Goal: Task Accomplishment & Management: Use online tool/utility

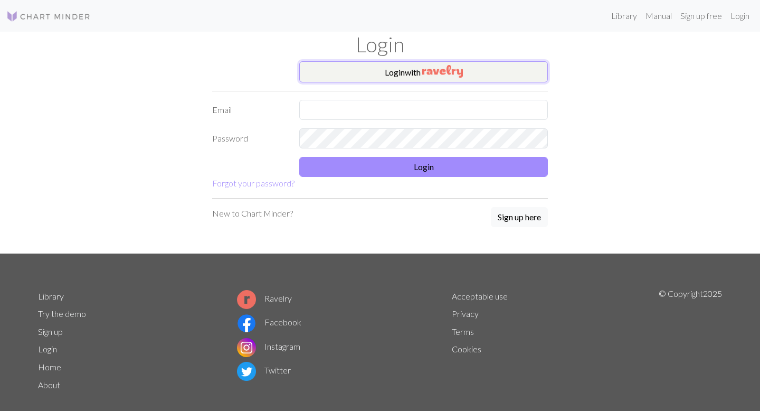
click at [382, 71] on button "Login with" at bounding box center [423, 71] width 249 height 21
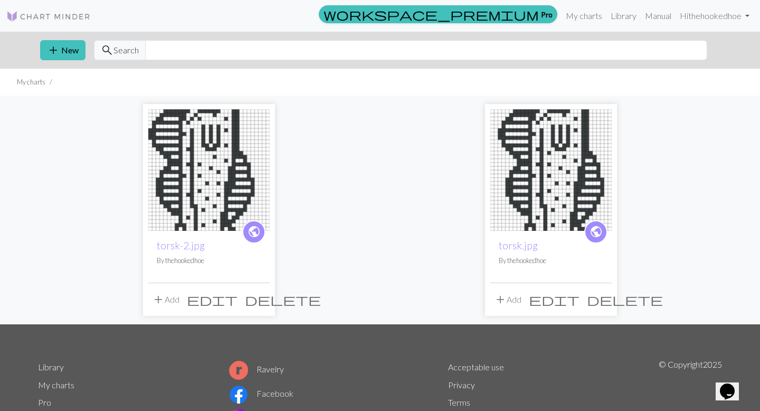
click at [238, 304] on span "edit" at bounding box center [212, 299] width 51 height 15
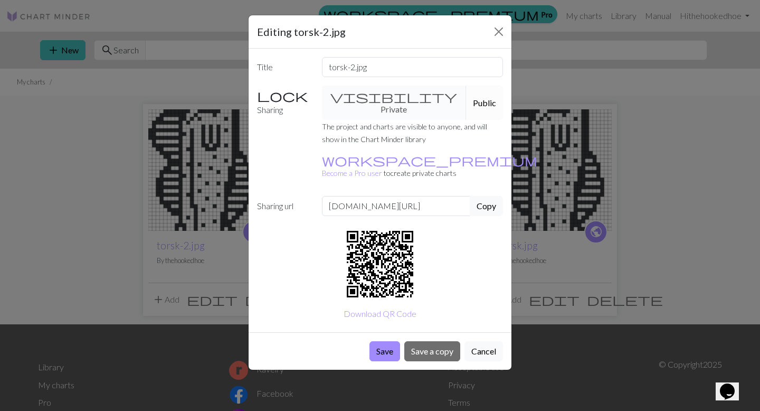
click at [130, 225] on div "Editing torsk-2.jpg Title torsk-2.jpg Sharing visibility Private Public The pro…" at bounding box center [380, 205] width 760 height 411
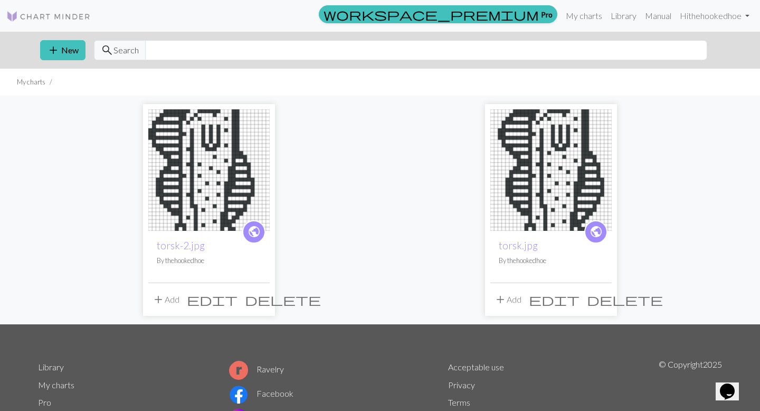
click at [238, 298] on span "edit" at bounding box center [212, 299] width 51 height 15
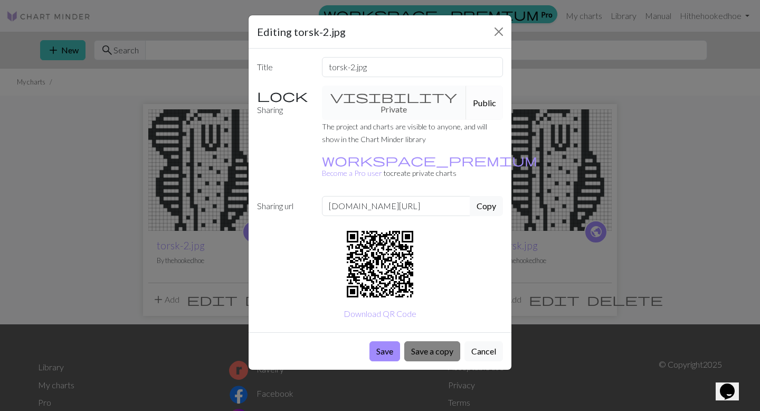
click at [436, 341] on button "Save a copy" at bounding box center [432, 351] width 56 height 20
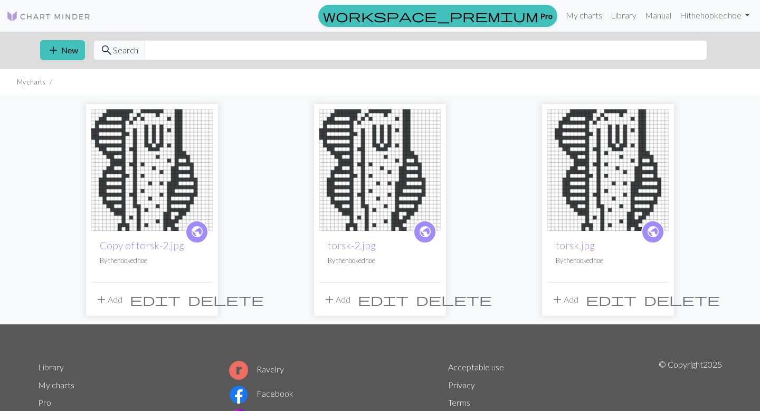
click at [126, 191] on img at bounding box center [151, 169] width 121 height 121
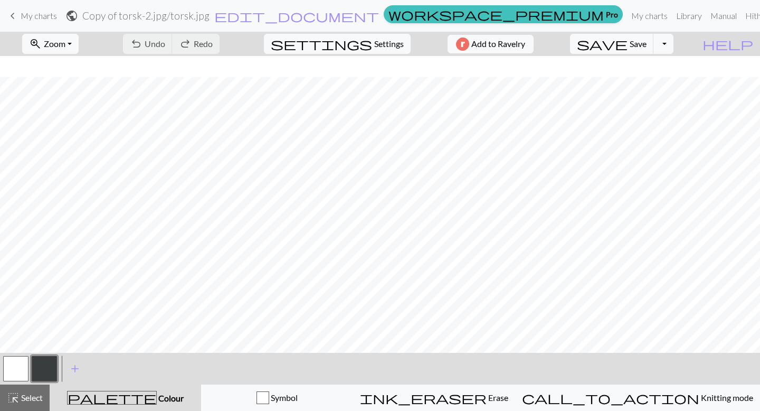
scroll to position [198, 0]
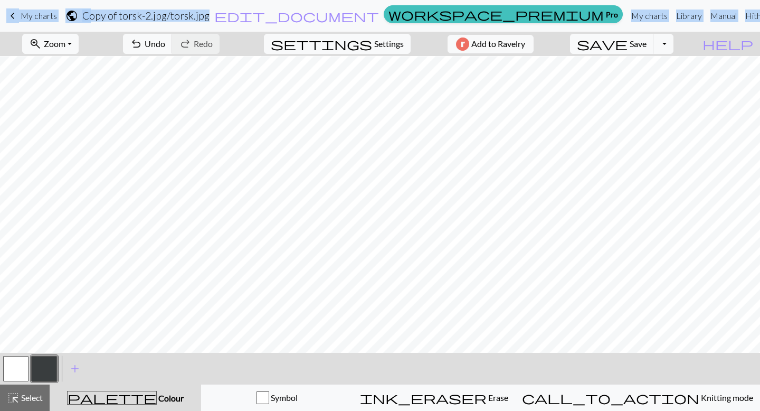
click at [33, 370] on button "button" at bounding box center [44, 368] width 25 height 25
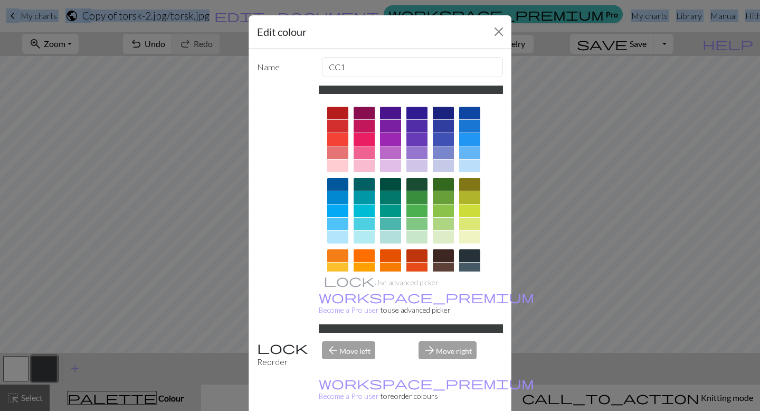
click at [12, 359] on div "Edit colour Name CC1 Use advanced picker workspace_premium Become a Pro user to…" at bounding box center [380, 205] width 760 height 411
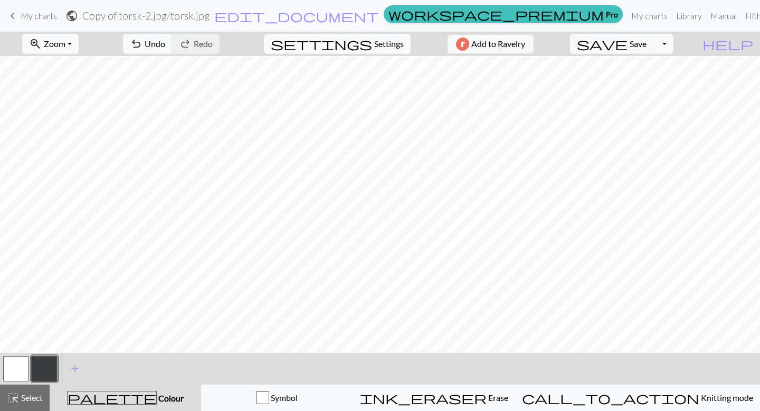
click at [18, 369] on button "button" at bounding box center [15, 368] width 25 height 25
click at [375, 52] on button "settings Settings" at bounding box center [337, 44] width 147 height 20
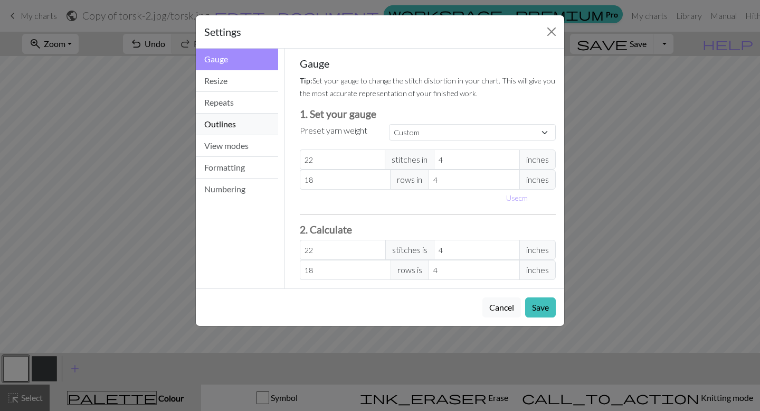
click at [228, 133] on button "Outlines" at bounding box center [237, 125] width 82 height 22
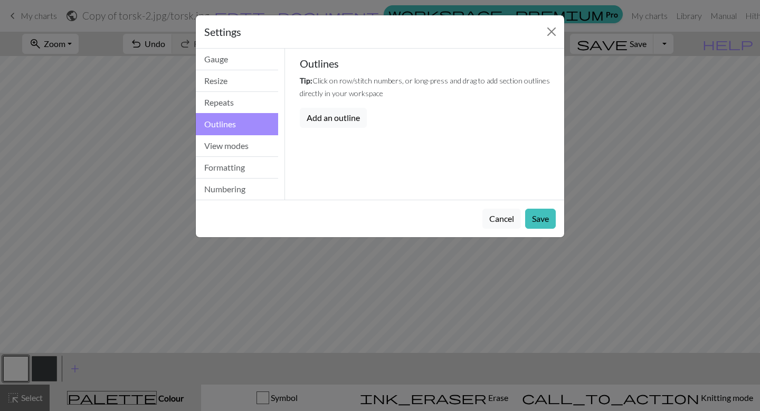
click at [228, 133] on button "Outlines" at bounding box center [237, 124] width 82 height 22
click at [167, 142] on div "Settings Outlines Gauge Resize Repeats Outlines View modes Formatting Numbering…" at bounding box center [380, 205] width 760 height 411
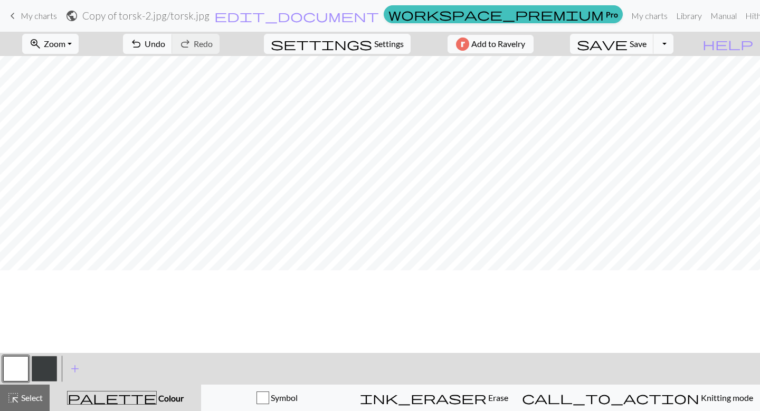
scroll to position [5, 0]
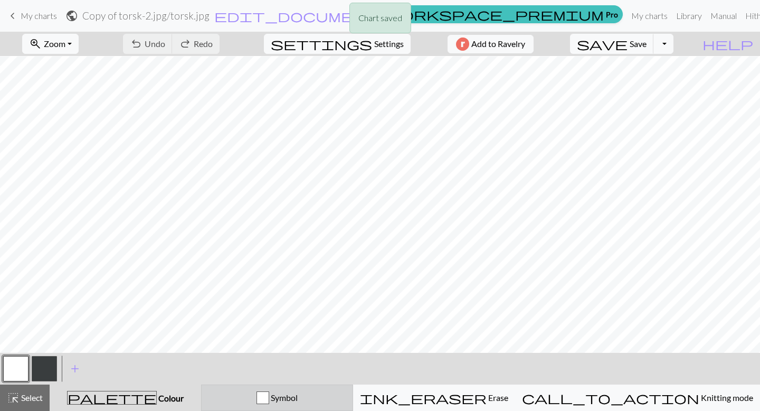
click at [298, 398] on span "Symbol" at bounding box center [283, 397] width 29 height 10
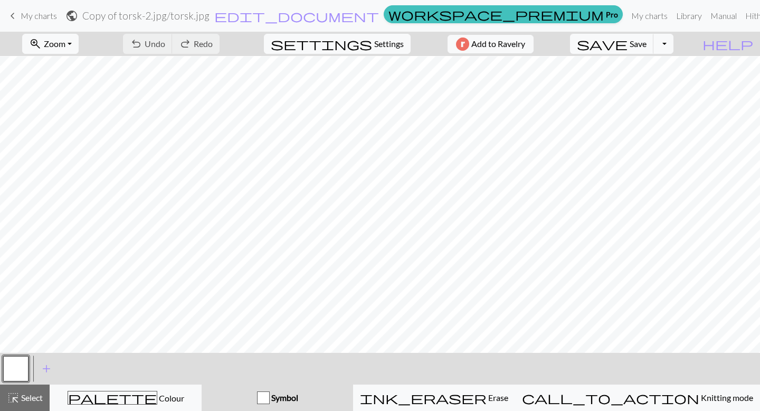
click at [285, 390] on button "Symbol" at bounding box center [278, 397] width 152 height 26
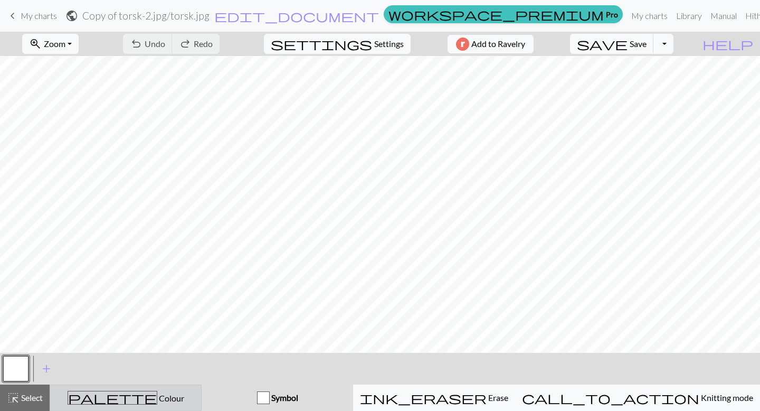
click at [195, 403] on div "palette Colour Colour" at bounding box center [125, 398] width 138 height 14
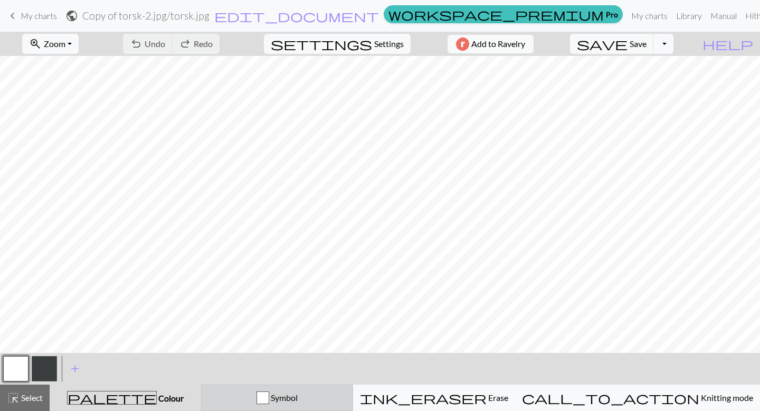
click at [259, 403] on div "Symbol" at bounding box center [277, 397] width 138 height 13
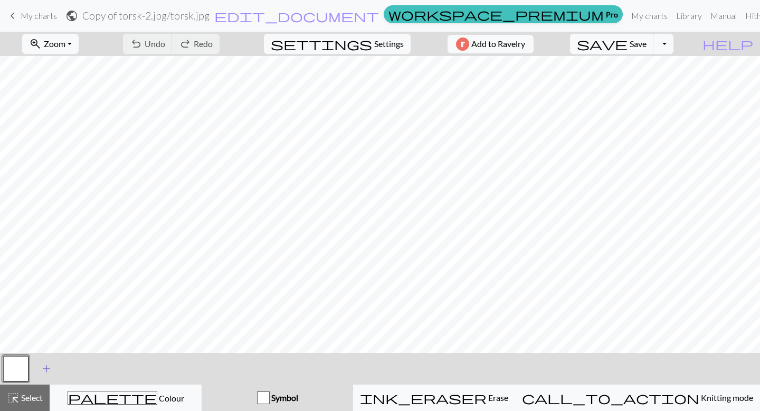
click at [48, 370] on span "add" at bounding box center [46, 368] width 13 height 15
click at [44, 371] on button "button" at bounding box center [44, 368] width 25 height 25
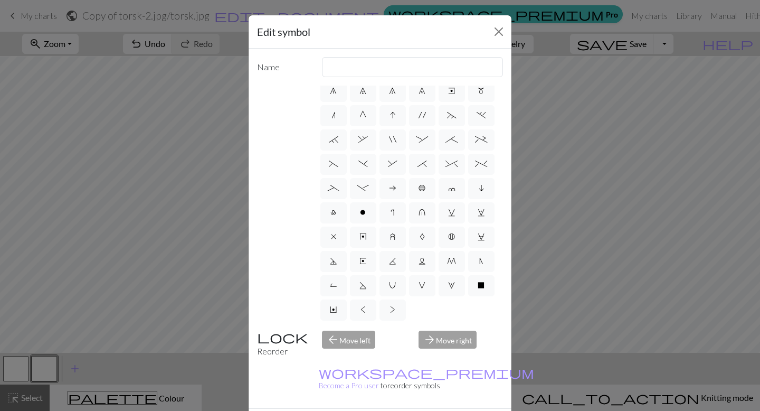
scroll to position [0, 0]
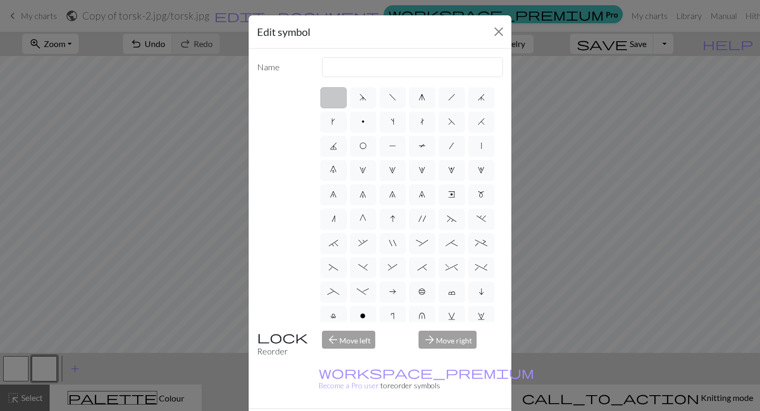
click at [440, 337] on div "arrow_forward Move right" at bounding box center [460, 344] width 97 height 27
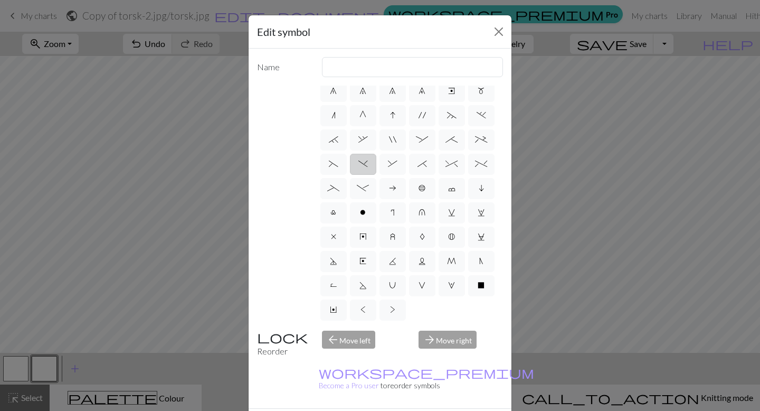
scroll to position [29, 0]
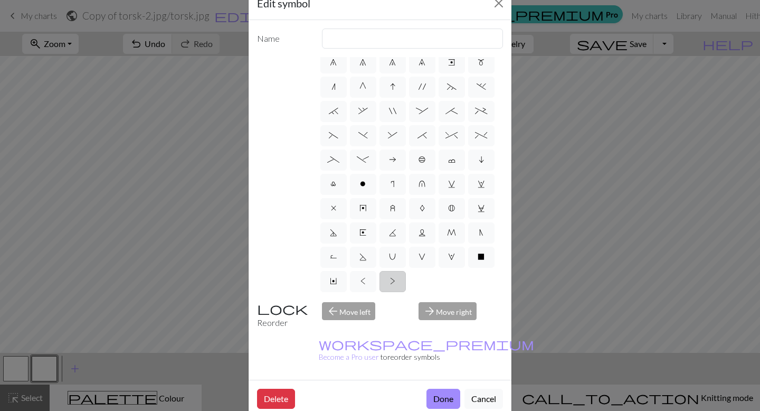
click at [395, 285] on span ">" at bounding box center [392, 281] width 5 height 8
click at [395, 378] on input ">" at bounding box center [393, 381] width 7 height 7
radio input "true"
click at [394, 285] on span ">" at bounding box center [392, 281] width 5 height 8
click at [394, 378] on input ">" at bounding box center [393, 381] width 7 height 7
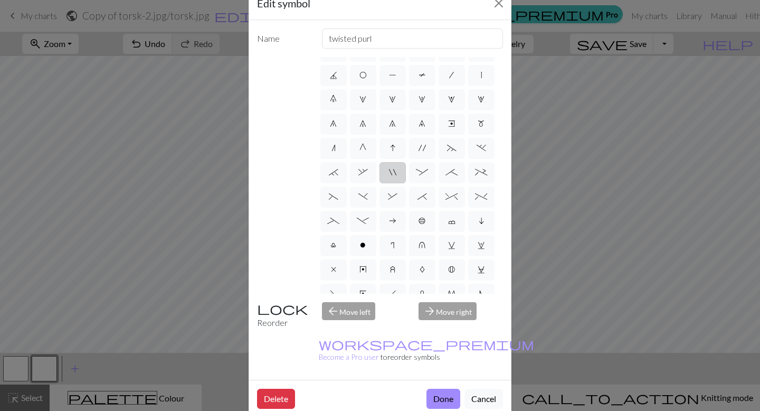
scroll to position [0, 0]
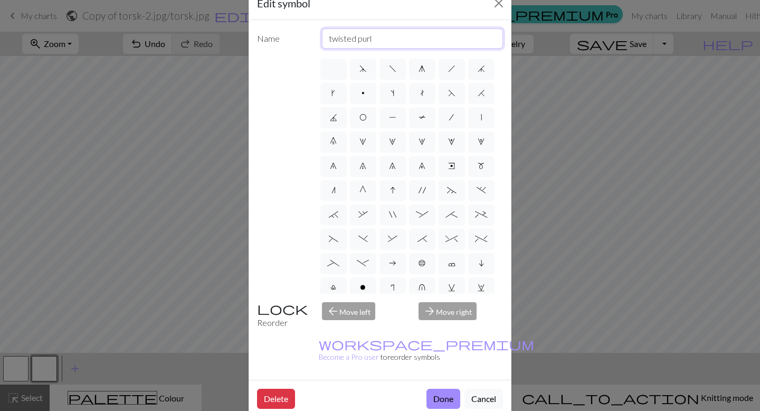
click at [377, 35] on input "twisted purl" at bounding box center [413, 39] width 182 height 20
type input "cross"
click at [435, 307] on div "arrow_forward Move right" at bounding box center [460, 315] width 97 height 27
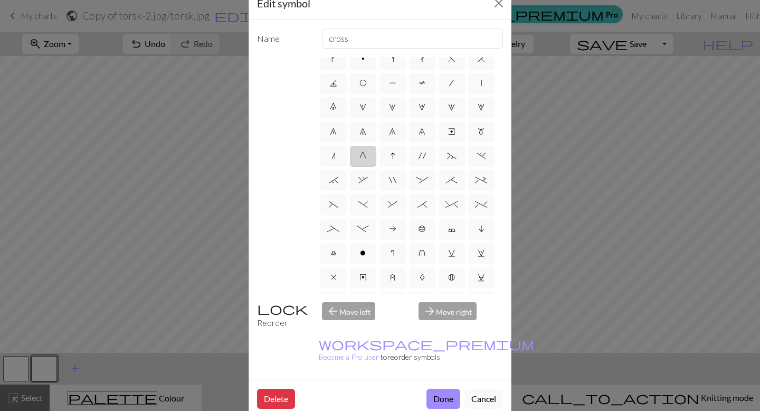
scroll to position [77, 0]
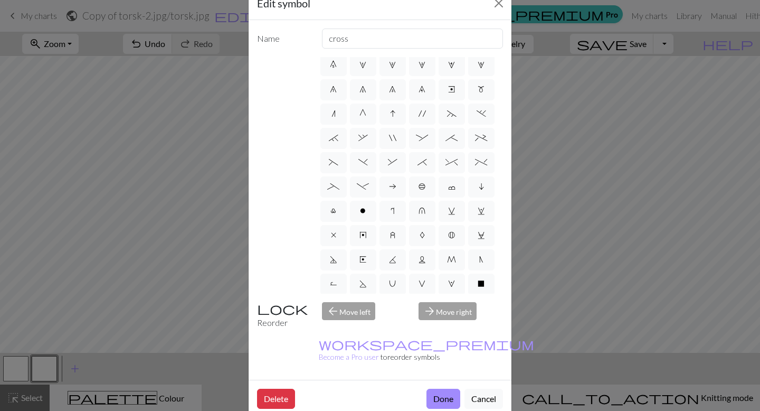
click at [344, 312] on div "arrow_back Move left" at bounding box center [364, 315] width 97 height 27
click at [454, 319] on div "arrow_forward Move right" at bounding box center [460, 315] width 97 height 27
click at [454, 315] on div "arrow_forward Move right" at bounding box center [460, 315] width 97 height 27
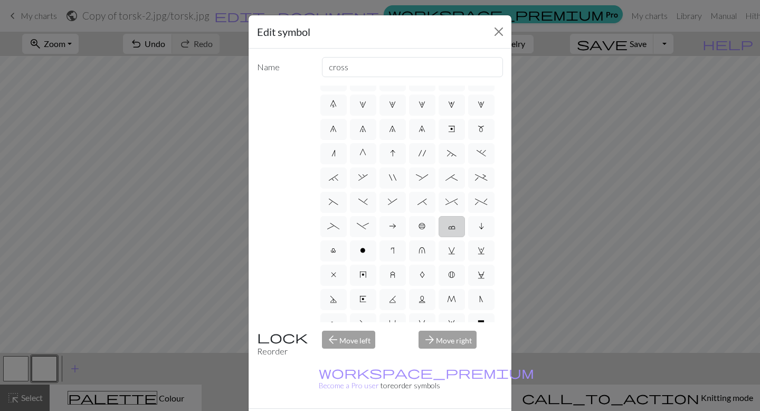
scroll to position [103, 0]
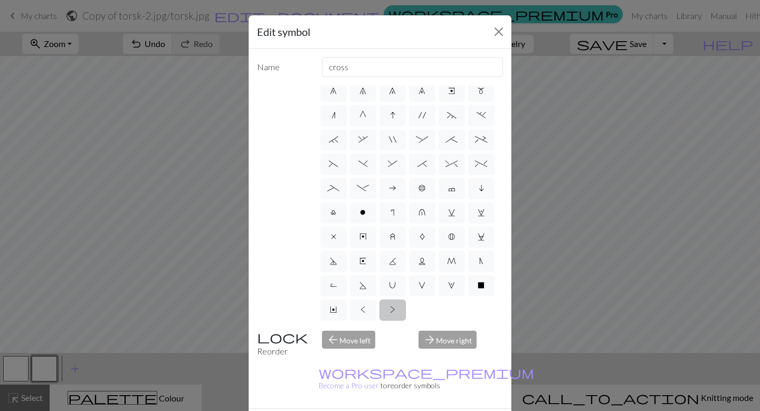
click at [385, 313] on label ">" at bounding box center [393, 309] width 26 height 21
click at [390, 407] on input ">" at bounding box center [393, 410] width 7 height 7
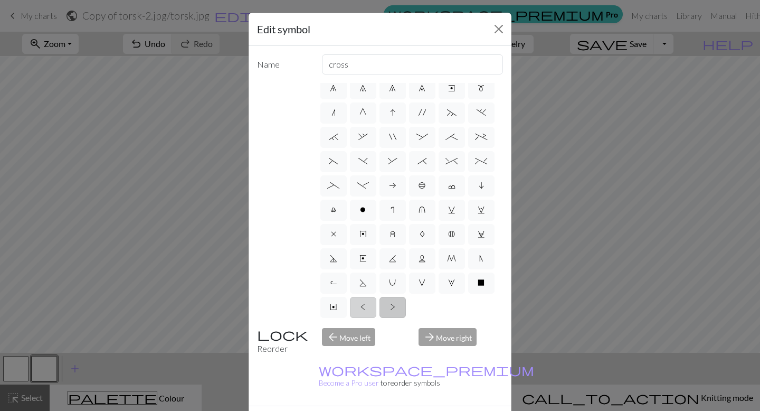
click at [372, 313] on label "<" at bounding box center [363, 307] width 26 height 21
click at [368, 404] on input "<" at bounding box center [364, 407] width 7 height 7
radio input "true"
type input "twisted knit"
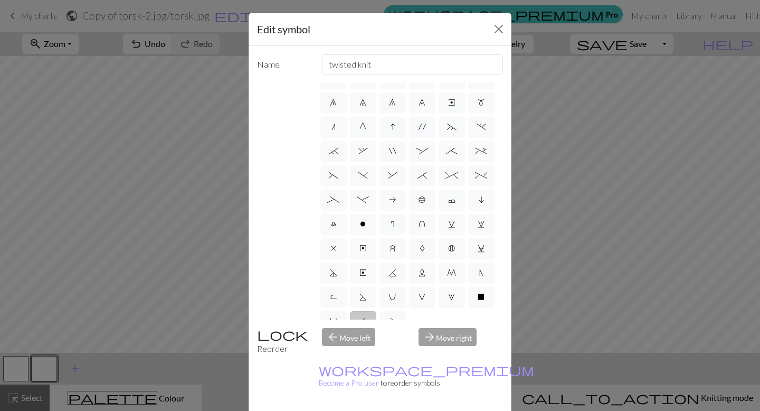
scroll to position [103, 0]
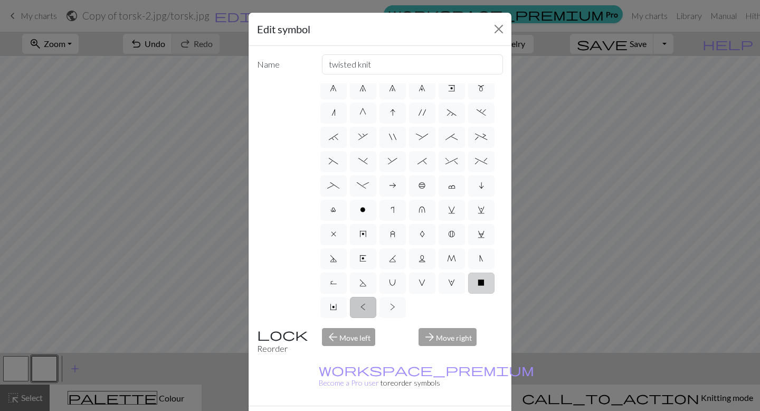
click at [477, 280] on label "X" at bounding box center [481, 282] width 26 height 21
click at [478, 380] on input "X" at bounding box center [481, 383] width 7 height 7
radio input "true"
type input "no stitch"
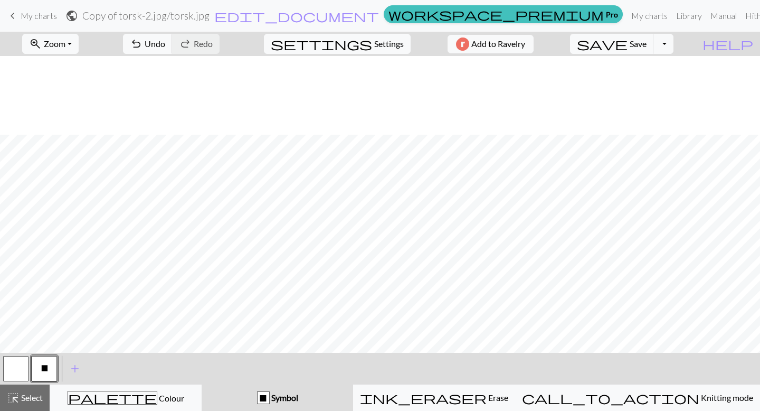
scroll to position [556, 0]
click at [18, 365] on button "button" at bounding box center [15, 368] width 25 height 25
click at [44, 367] on span "X" at bounding box center [44, 368] width 7 height 8
click at [14, 366] on button "button" at bounding box center [15, 368] width 25 height 25
click at [49, 362] on button "X" at bounding box center [44, 368] width 25 height 25
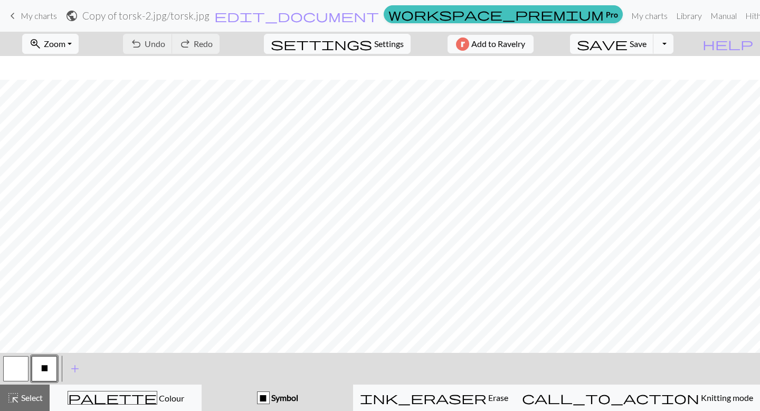
scroll to position [0, 0]
click at [20, 369] on button "button" at bounding box center [15, 368] width 25 height 25
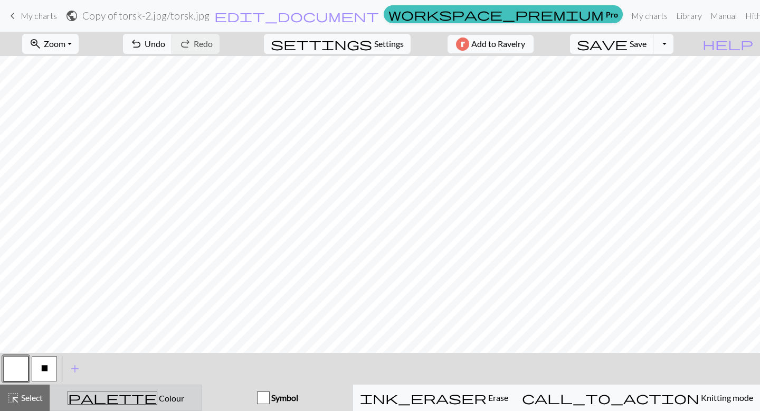
click at [157, 406] on button "palette Colour Colour" at bounding box center [126, 397] width 152 height 26
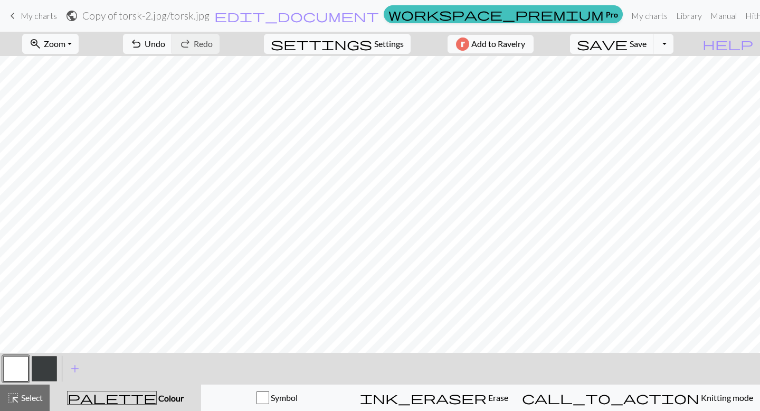
click at [44, 363] on button "button" at bounding box center [44, 368] width 25 height 25
click at [16, 362] on button "button" at bounding box center [15, 368] width 25 height 25
click at [41, 371] on button "button" at bounding box center [44, 368] width 25 height 25
click at [14, 364] on button "button" at bounding box center [15, 368] width 25 height 25
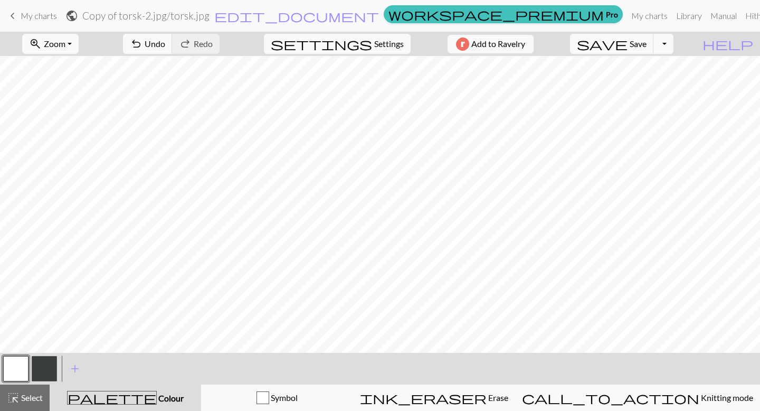
click at [44, 364] on button "button" at bounding box center [44, 368] width 25 height 25
click at [11, 374] on button "button" at bounding box center [15, 368] width 25 height 25
click at [47, 369] on button "button" at bounding box center [44, 368] width 25 height 25
click at [18, 373] on button "button" at bounding box center [15, 368] width 25 height 25
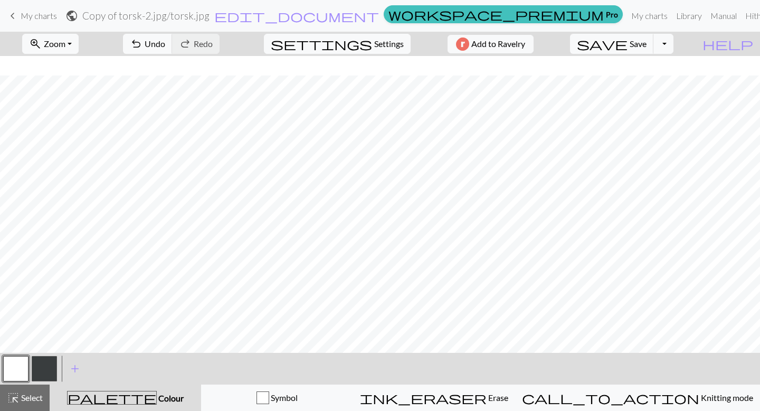
scroll to position [0, 0]
click at [49, 362] on button "button" at bounding box center [44, 368] width 25 height 25
click at [61, 44] on span "Zoom" at bounding box center [55, 44] width 22 height 10
click at [65, 146] on button "100%" at bounding box center [64, 143] width 83 height 17
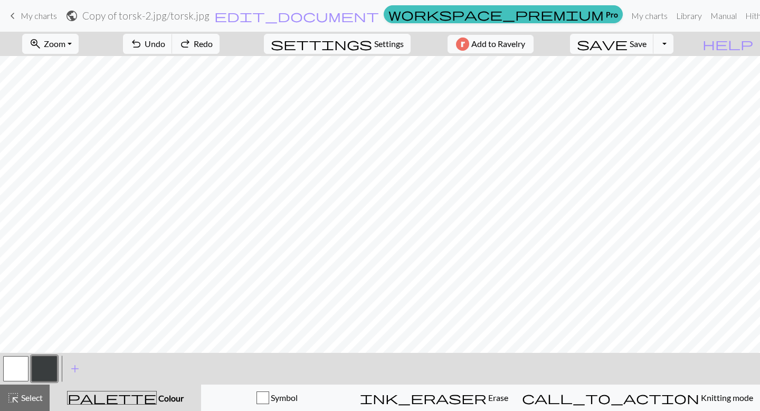
click at [71, 31] on nav "keyboard_arrow_left My charts public Copy of torsk-2.jpg / torsk.jpg edit_docum…" at bounding box center [380, 16] width 760 height 32
click at [71, 36] on button "zoom_in Zoom Zoom" at bounding box center [50, 44] width 56 height 20
click at [67, 120] on button "50%" at bounding box center [64, 126] width 83 height 17
click at [18, 359] on button "button" at bounding box center [15, 368] width 25 height 25
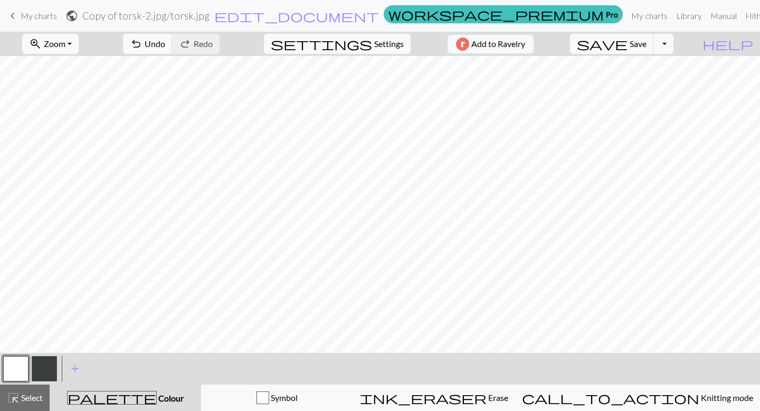
click at [47, 361] on button "button" at bounding box center [44, 368] width 25 height 25
click at [12, 373] on button "button" at bounding box center [15, 368] width 25 height 25
click at [46, 366] on button "button" at bounding box center [44, 368] width 25 height 25
click at [382, 50] on span "Settings" at bounding box center [389, 43] width 30 height 13
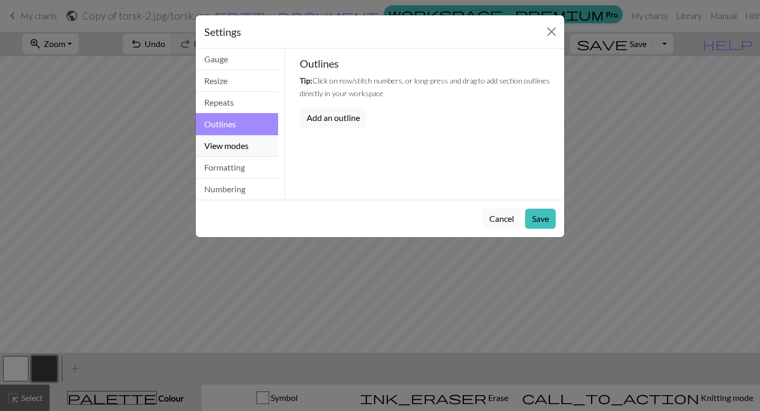
click at [232, 152] on button "View modes" at bounding box center [237, 146] width 82 height 22
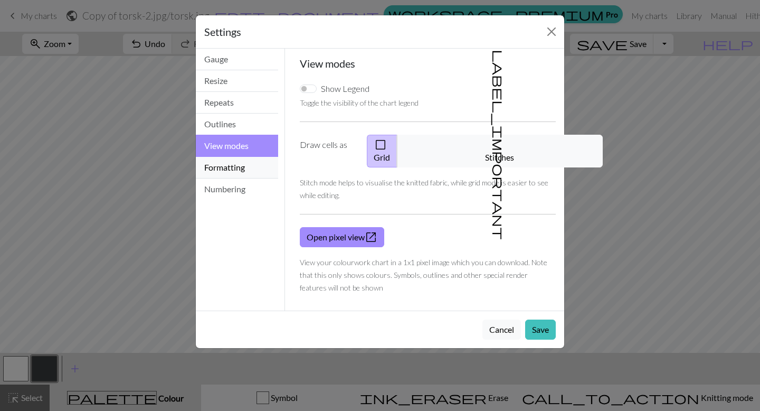
click at [247, 170] on button "Formatting" at bounding box center [237, 168] width 82 height 22
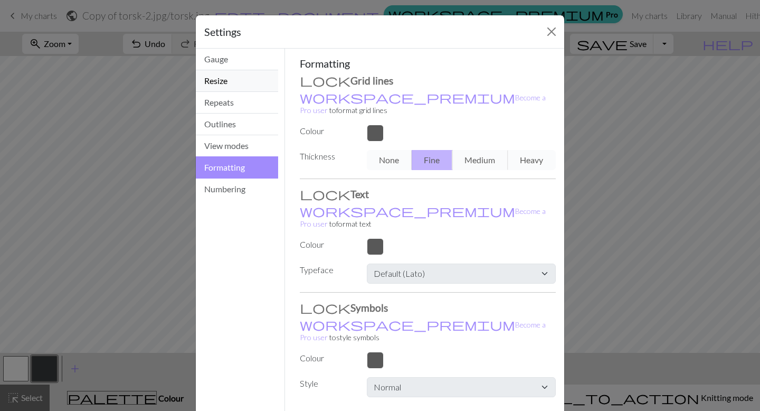
click at [213, 86] on button "Resize" at bounding box center [237, 81] width 82 height 22
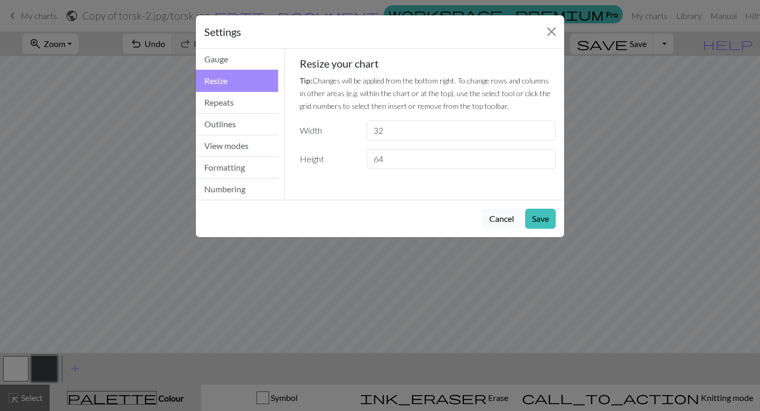
click at [163, 134] on div "Settings Resize Gauge Resize Repeats Outlines View modes Formatting Numbering G…" at bounding box center [380, 205] width 760 height 411
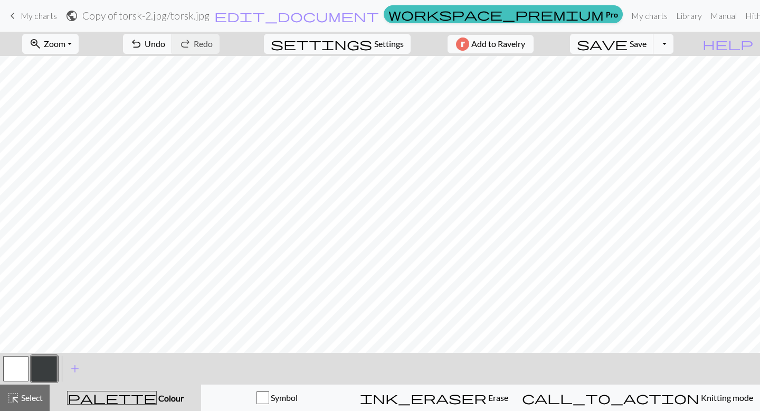
click at [14, 367] on button "button" at bounding box center [15, 368] width 25 height 25
click at [49, 366] on button "button" at bounding box center [44, 368] width 25 height 25
click at [24, 367] on button "button" at bounding box center [15, 368] width 25 height 25
click at [51, 359] on button "button" at bounding box center [44, 368] width 25 height 25
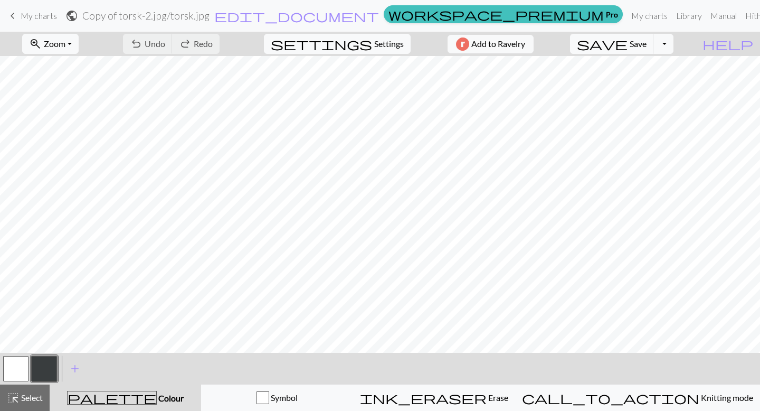
click at [22, 361] on button "button" at bounding box center [15, 368] width 25 height 25
click at [37, 368] on button "button" at bounding box center [44, 368] width 25 height 25
click at [4, 362] on button "button" at bounding box center [15, 368] width 25 height 25
click at [53, 365] on button "button" at bounding box center [44, 368] width 25 height 25
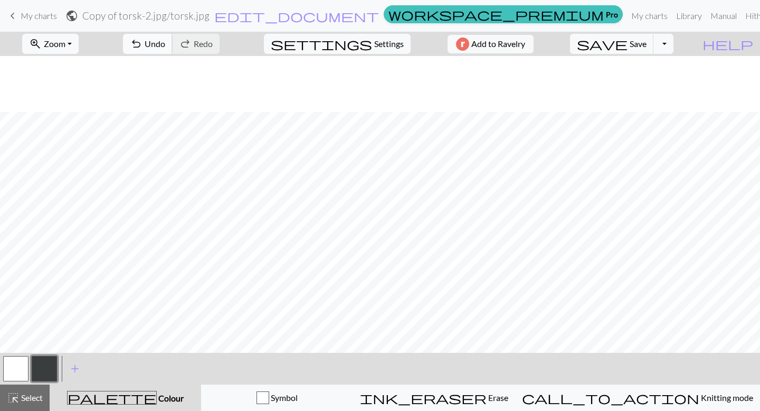
scroll to position [173, 0]
click at [10, 363] on button "button" at bounding box center [15, 368] width 25 height 25
click at [37, 374] on button "button" at bounding box center [44, 368] width 25 height 25
click at [13, 368] on button "button" at bounding box center [15, 368] width 25 height 25
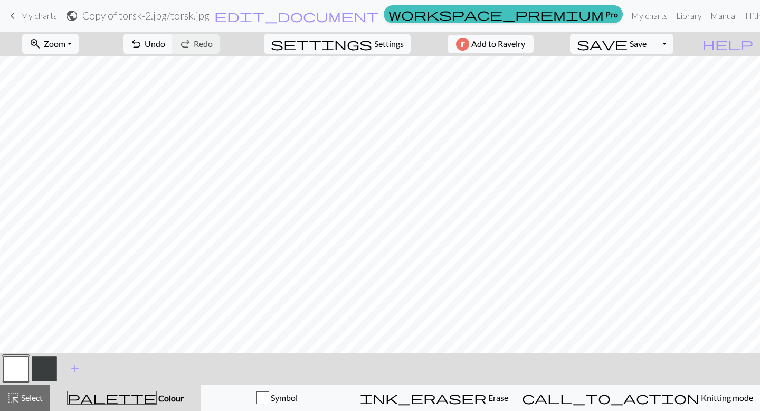
click at [50, 368] on button "button" at bounding box center [44, 368] width 25 height 25
click at [13, 366] on button "button" at bounding box center [15, 368] width 25 height 25
click at [44, 370] on button "button" at bounding box center [44, 368] width 25 height 25
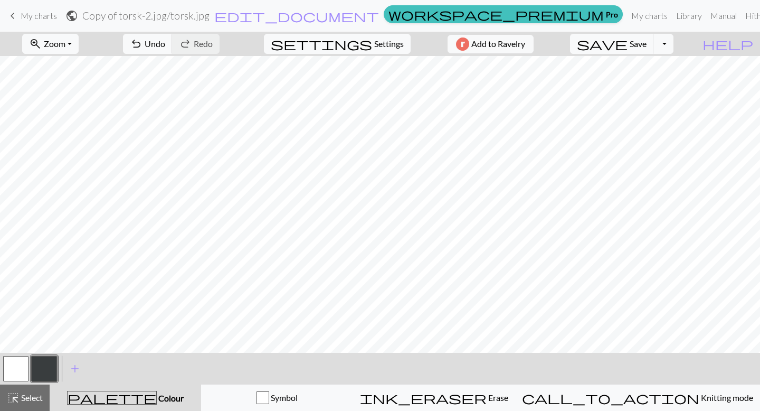
drag, startPoint x: 22, startPoint y: 369, endPoint x: 31, endPoint y: 360, distance: 13.4
click at [21, 369] on button "button" at bounding box center [15, 368] width 25 height 25
click at [44, 369] on button "button" at bounding box center [44, 368] width 25 height 25
click at [26, 372] on button "button" at bounding box center [15, 368] width 25 height 25
click at [45, 368] on button "button" at bounding box center [44, 368] width 25 height 25
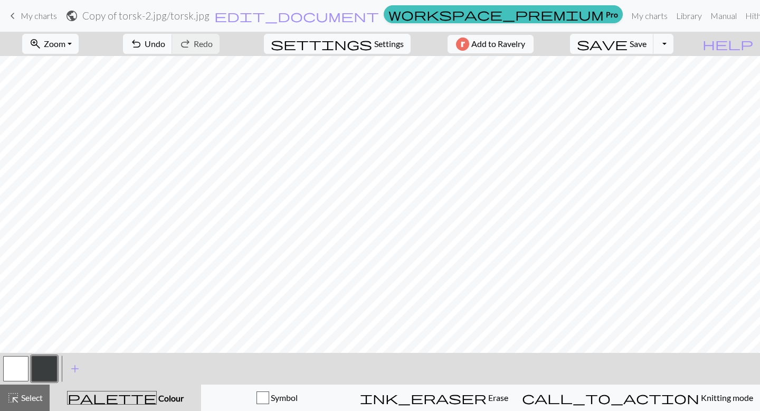
click at [15, 374] on button "button" at bounding box center [15, 368] width 25 height 25
click at [56, 369] on button "button" at bounding box center [44, 368] width 25 height 25
click at [22, 367] on button "button" at bounding box center [15, 368] width 25 height 25
click at [49, 366] on button "button" at bounding box center [44, 368] width 25 height 25
click at [206, 46] on div "undo Undo Undo redo Redo Redo" at bounding box center [171, 44] width 112 height 24
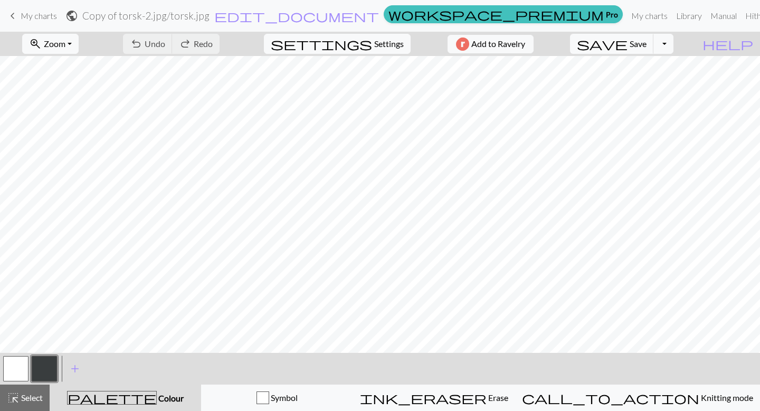
click at [206, 46] on div "undo Undo Undo redo Redo Redo" at bounding box center [171, 44] width 112 height 24
click at [22, 370] on button "button" at bounding box center [15, 368] width 25 height 25
click at [54, 373] on button "button" at bounding box center [44, 368] width 25 height 25
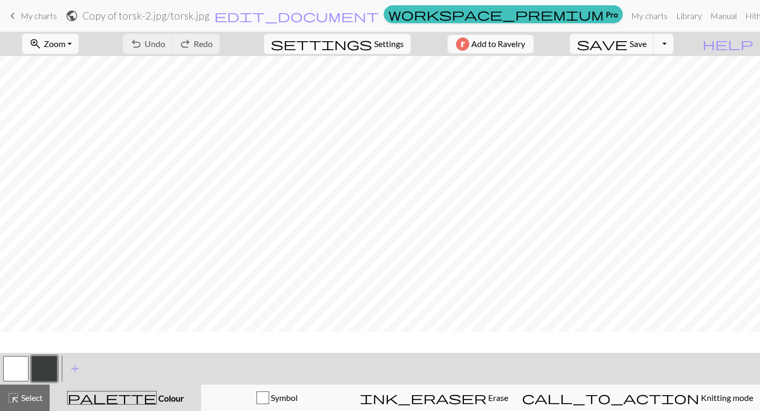
scroll to position [135, 0]
click at [16, 370] on button "button" at bounding box center [15, 368] width 25 height 25
click at [50, 368] on button "button" at bounding box center [44, 368] width 25 height 25
click at [16, 367] on button "button" at bounding box center [15, 368] width 25 height 25
click at [44, 363] on button "button" at bounding box center [44, 368] width 25 height 25
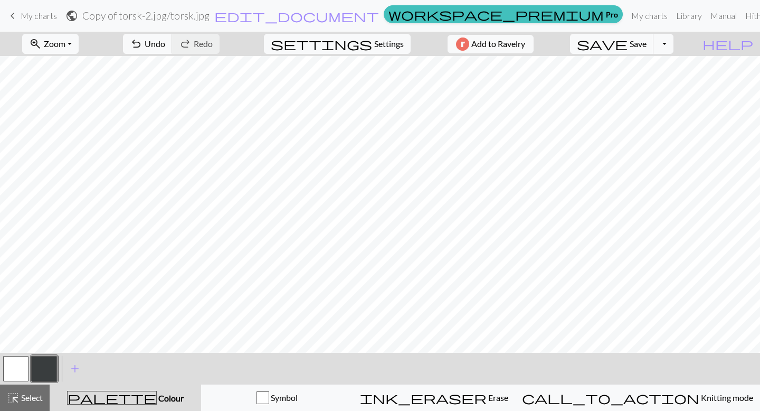
scroll to position [13, 0]
click at [30, 362] on div at bounding box center [44, 368] width 29 height 29
click at [21, 369] on button "button" at bounding box center [15, 368] width 25 height 25
click at [45, 372] on button "button" at bounding box center [44, 368] width 25 height 25
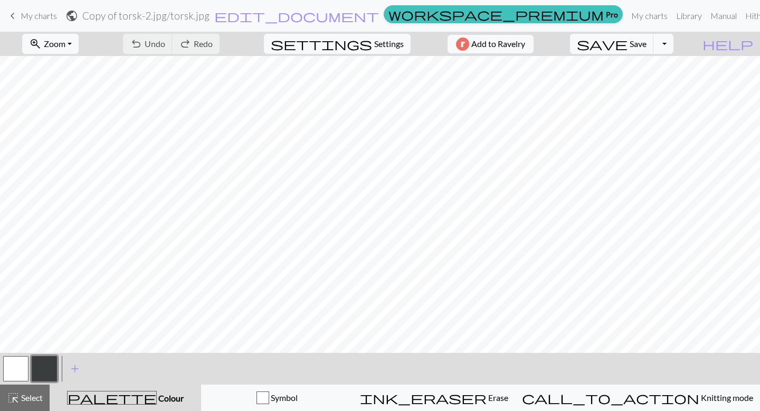
click at [19, 374] on button "button" at bounding box center [15, 368] width 25 height 25
click at [50, 359] on button "button" at bounding box center [44, 368] width 25 height 25
click at [23, 371] on button "button" at bounding box center [15, 368] width 25 height 25
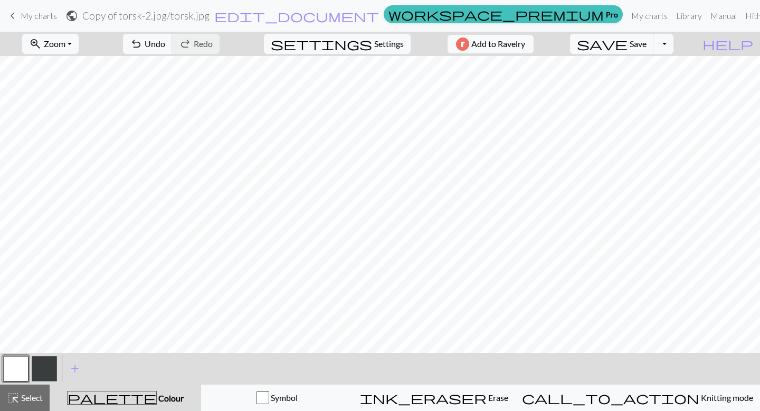
click at [45, 364] on button "button" at bounding box center [44, 368] width 25 height 25
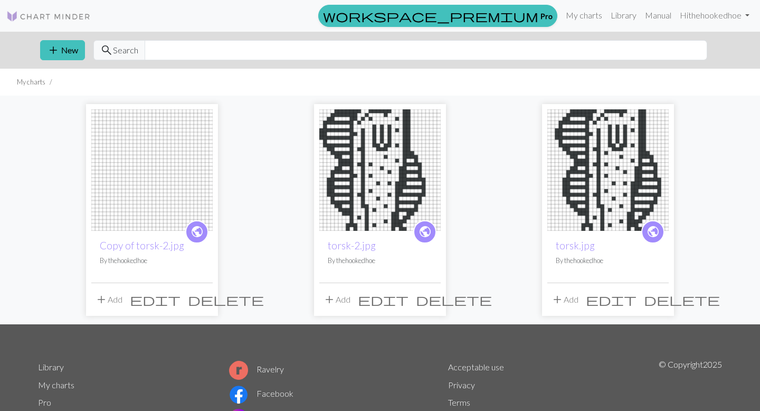
click at [398, 179] on img at bounding box center [379, 169] width 121 height 121
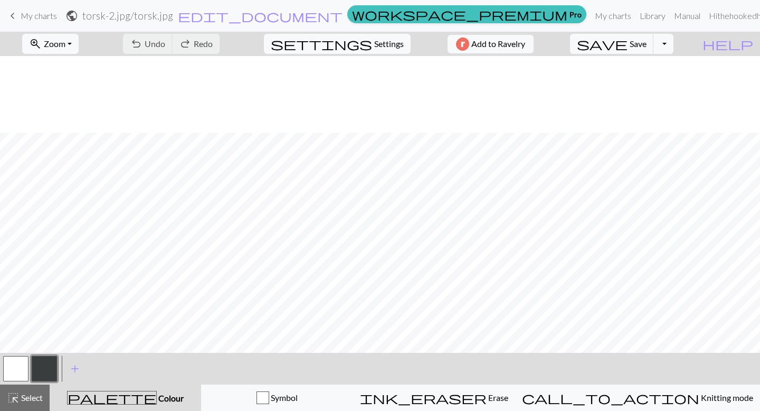
scroll to position [581, 0]
